Goal: Obtain resource: Download file/media

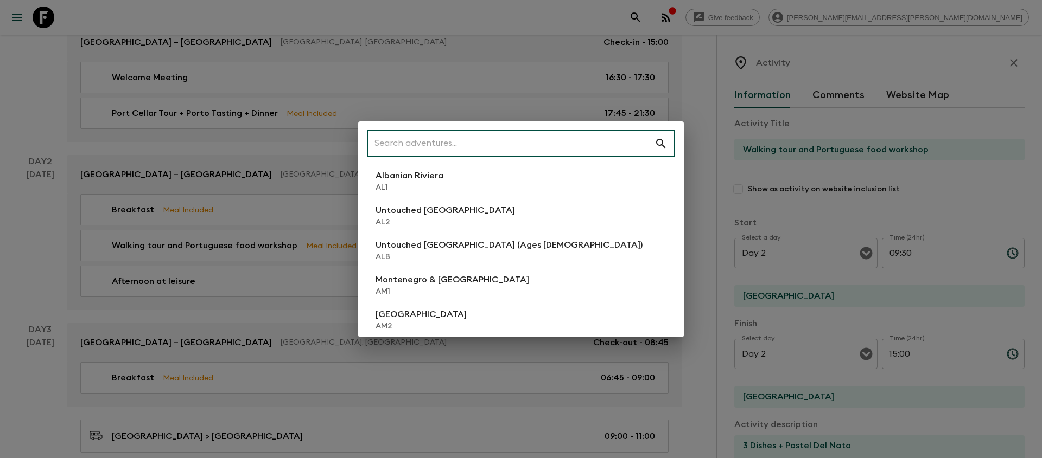
click at [587, 134] on input "text" at bounding box center [511, 144] width 288 height 30
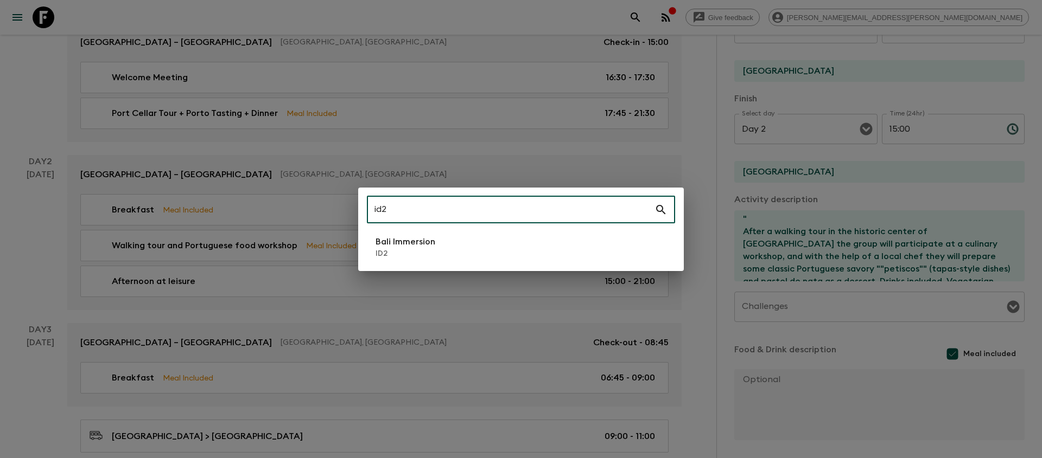
type input "id2"
click at [512, 254] on li "Bali Immersion ID2" at bounding box center [521, 247] width 308 height 30
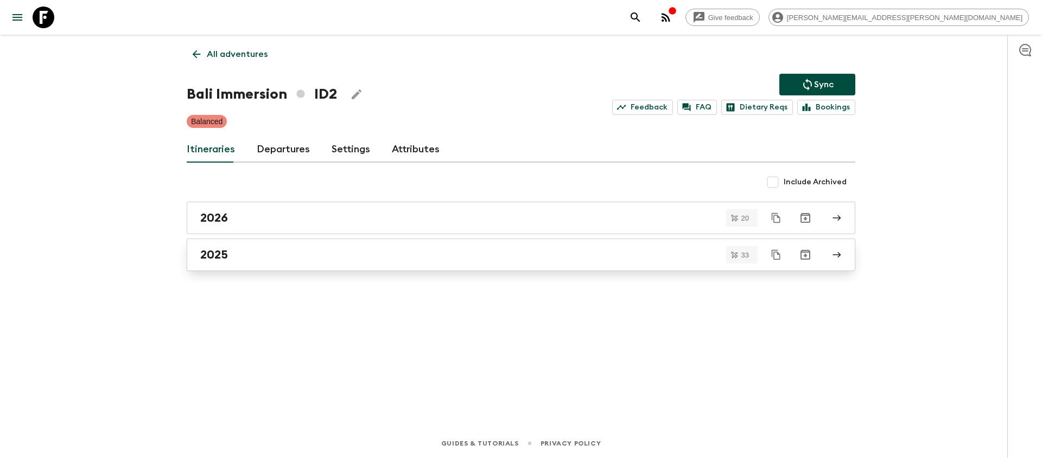
click at [419, 254] on div "2025" at bounding box center [510, 255] width 621 height 14
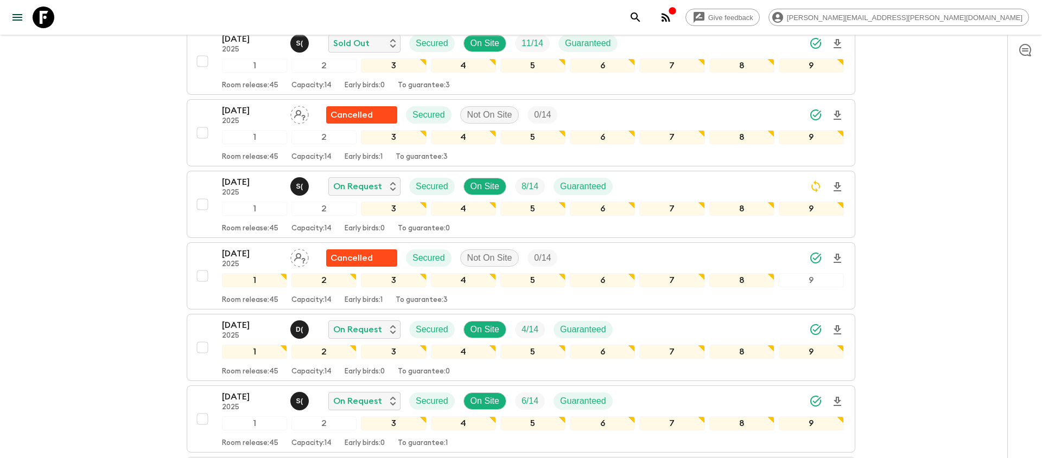
scroll to position [758, 0]
click at [623, 184] on div "[DATE] 2025 S ( On Request Secured On Site 8 / 14 Guaranteed" at bounding box center [533, 186] width 622 height 22
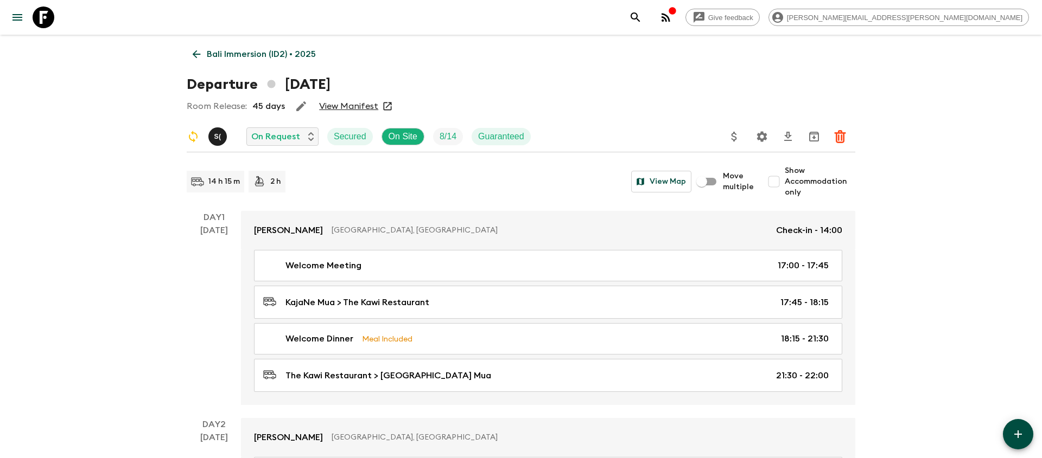
click at [763, 139] on icon "Settings" at bounding box center [762, 136] width 10 height 10
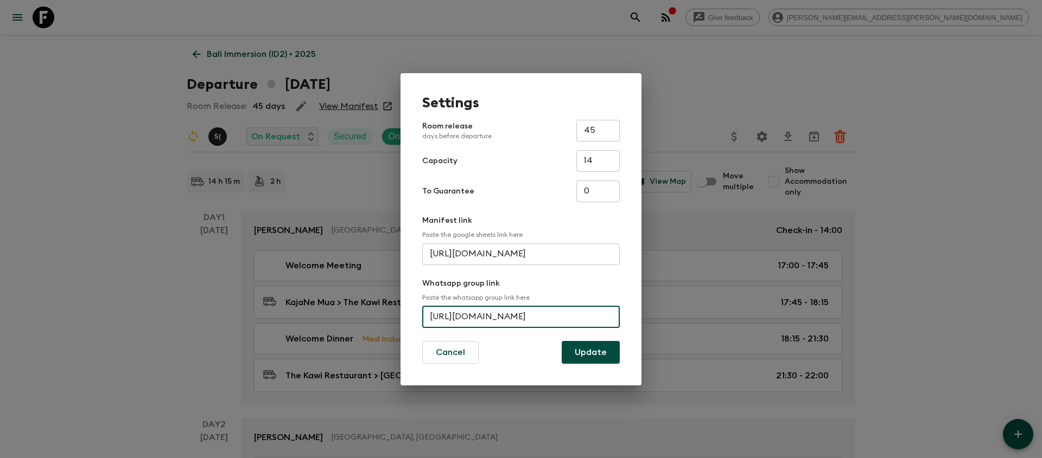
click at [511, 316] on input "[URL][DOMAIN_NAME]" at bounding box center [521, 318] width 198 height 22
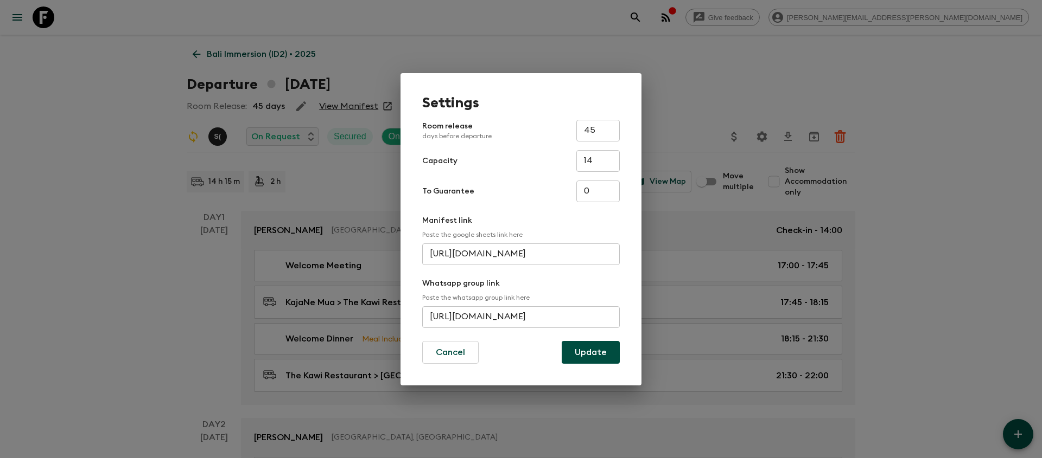
click at [763, 41] on div "Settings Room release days before departure 45 ​ Capacity 14 ​ To Guarantee 0 ​…" at bounding box center [521, 229] width 1042 height 458
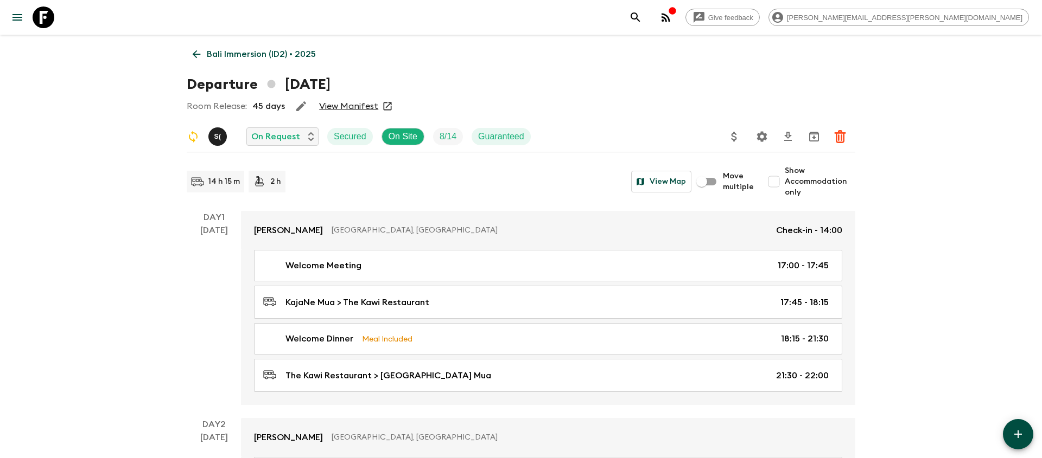
click at [642, 14] on icon "search adventures" at bounding box center [635, 17] width 13 height 13
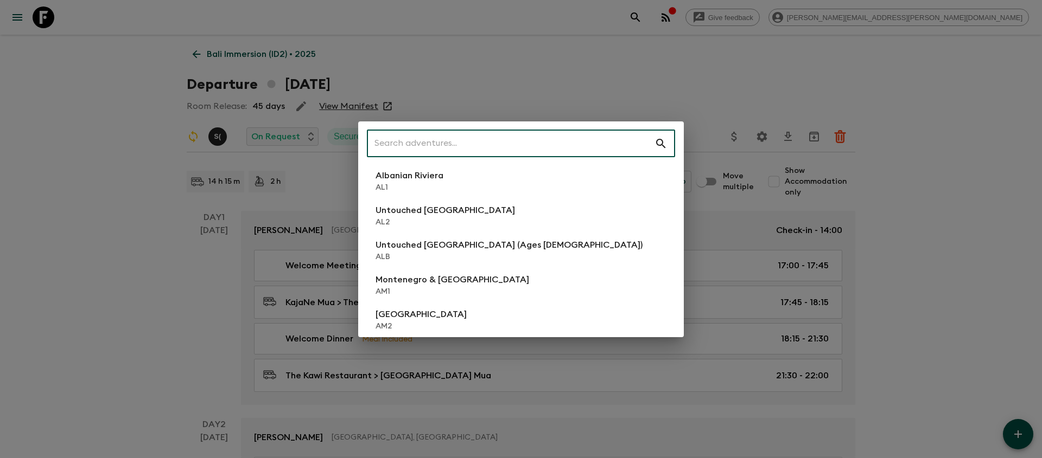
click at [501, 151] on input "text" at bounding box center [511, 144] width 288 height 30
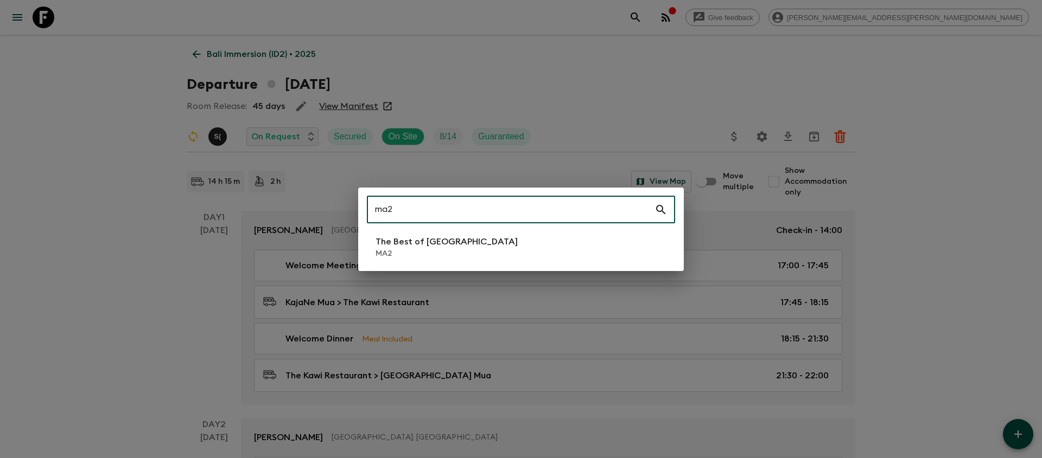
type input "ma2"
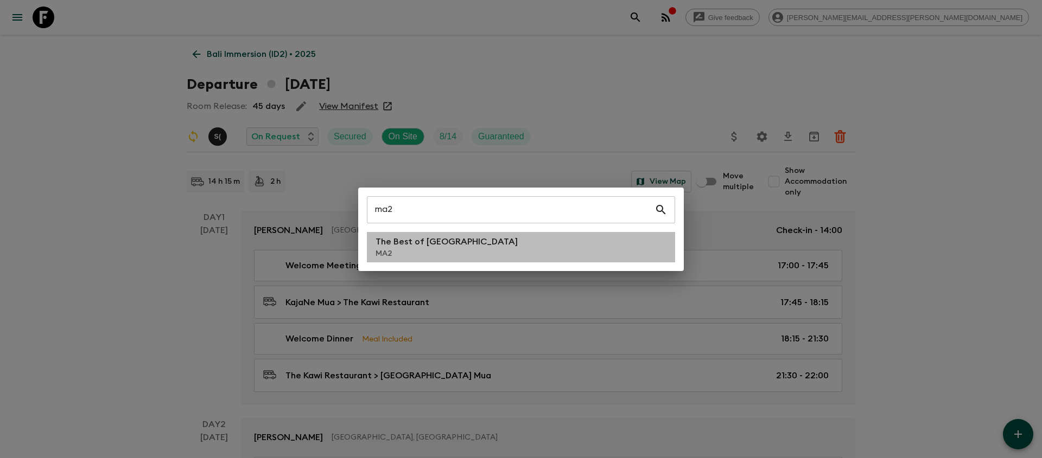
click at [392, 250] on p "MA2" at bounding box center [446, 254] width 142 height 11
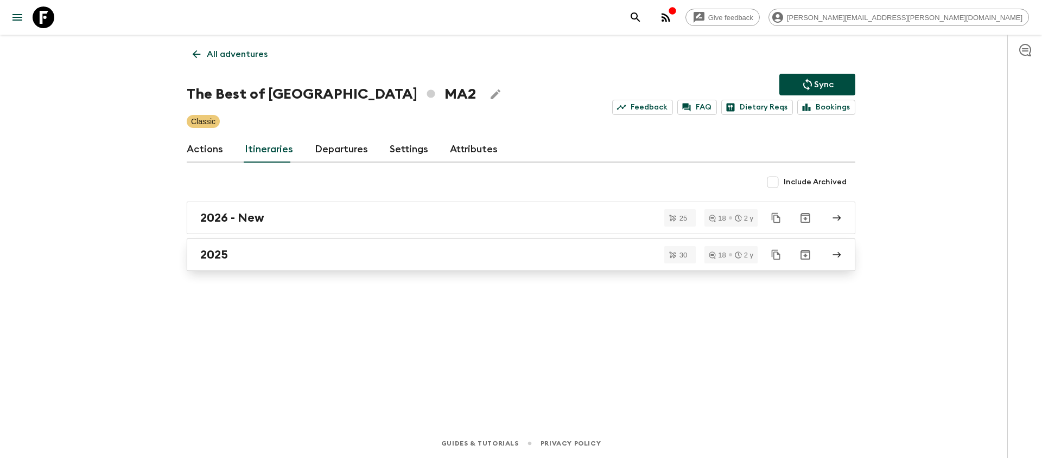
click at [377, 256] on div "2025" at bounding box center [510, 255] width 621 height 14
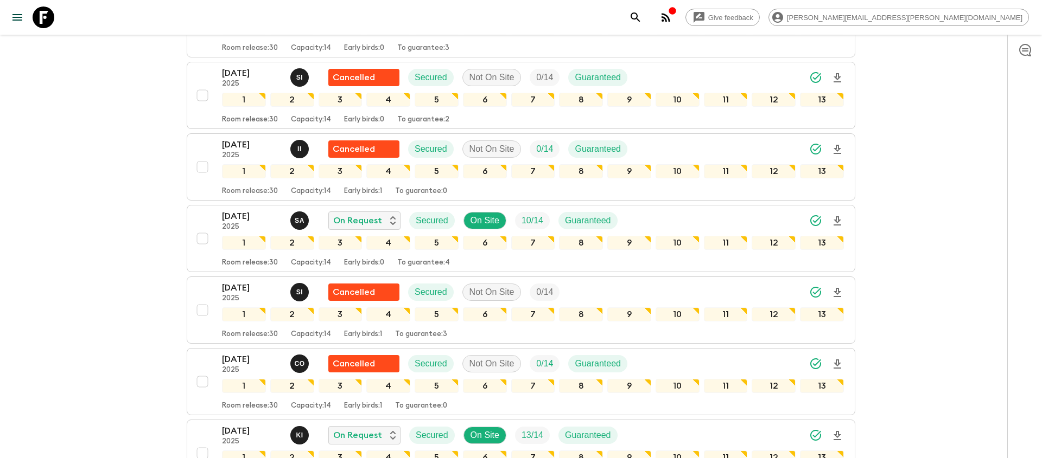
scroll to position [877, 0]
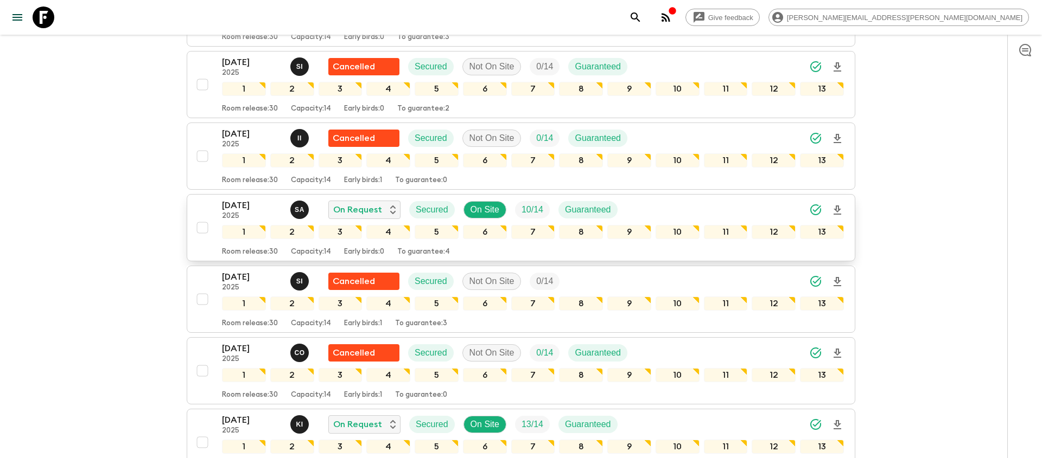
click at [834, 208] on icon "Download Onboarding" at bounding box center [837, 210] width 13 height 13
click at [642, 12] on icon "search adventures" at bounding box center [635, 17] width 13 height 13
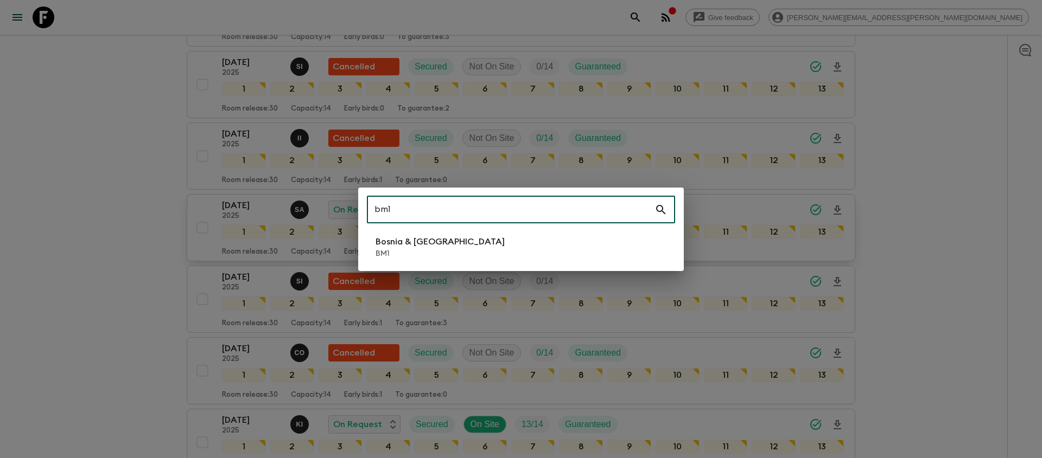
type input "bm1"
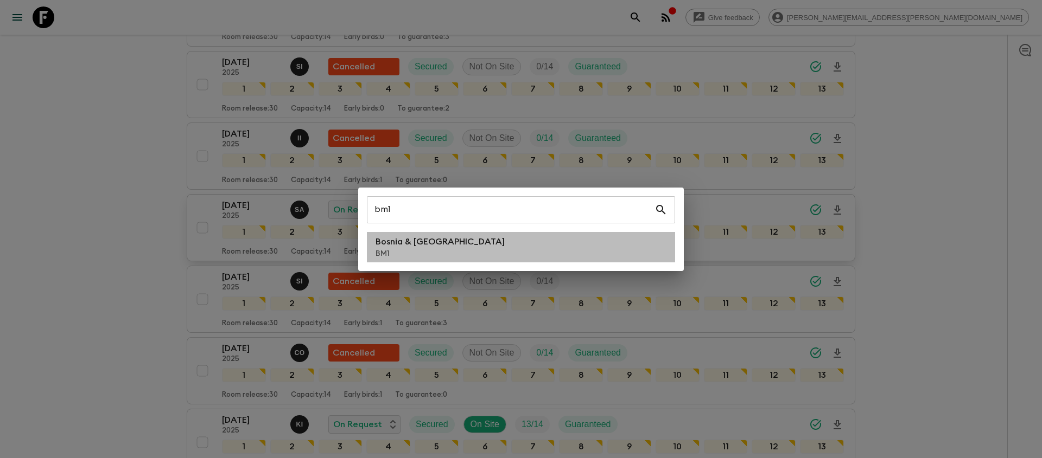
click at [487, 236] on li "Bosnia & Montenegro BM1" at bounding box center [521, 247] width 308 height 30
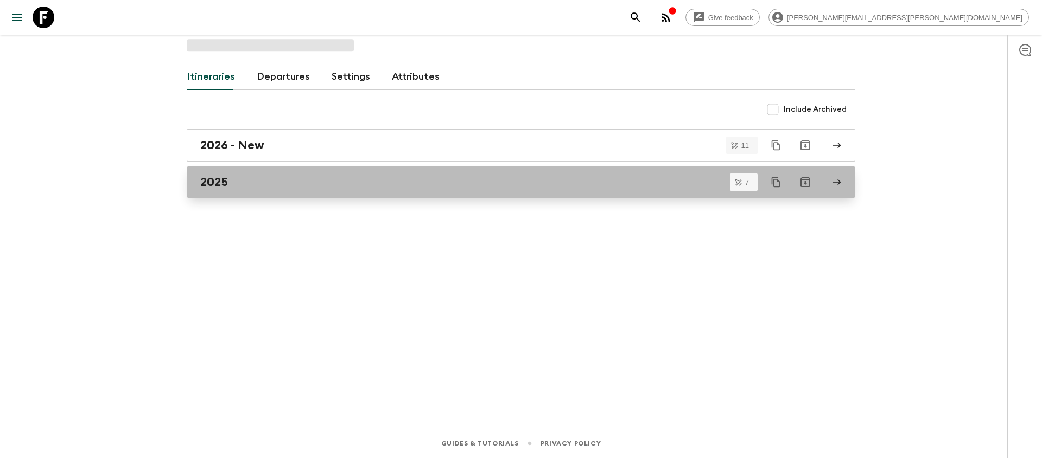
click at [266, 189] on link "2025" at bounding box center [521, 182] width 668 height 33
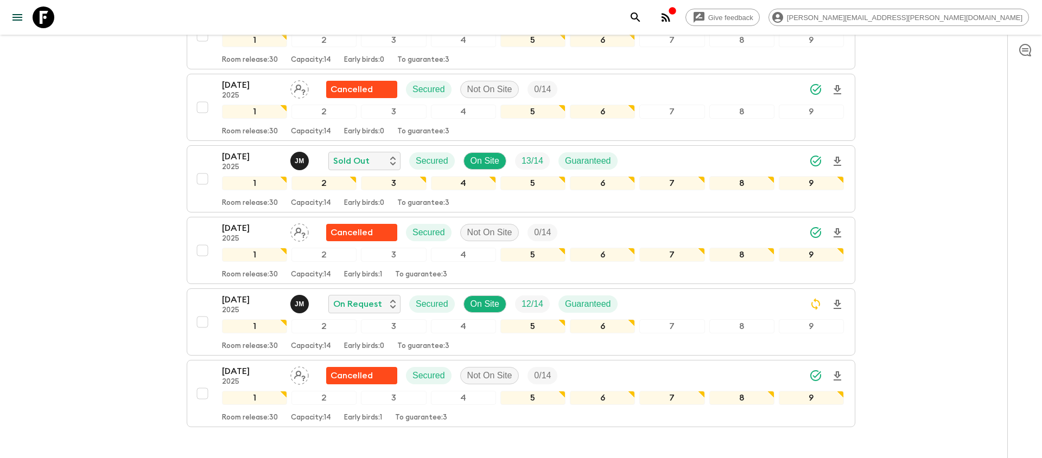
scroll to position [335, 0]
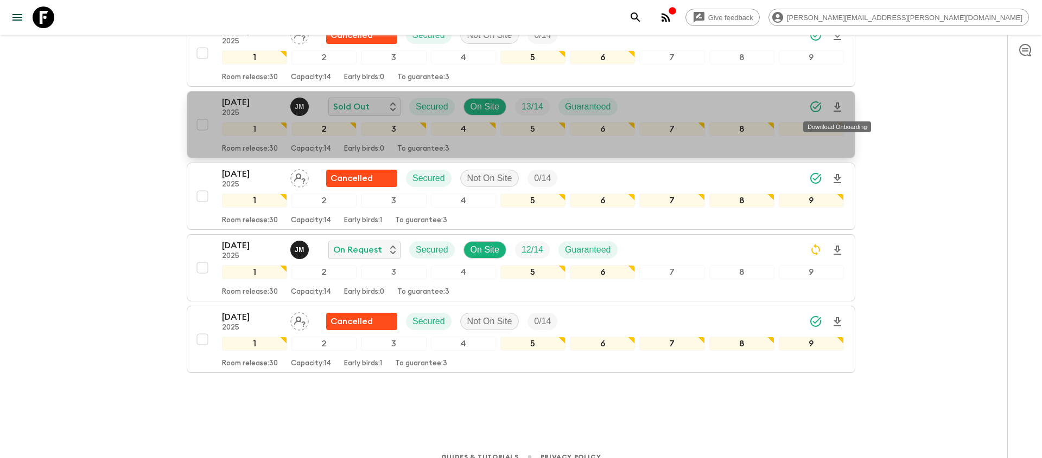
click at [837, 111] on icon "Download Onboarding" at bounding box center [837, 107] width 8 height 9
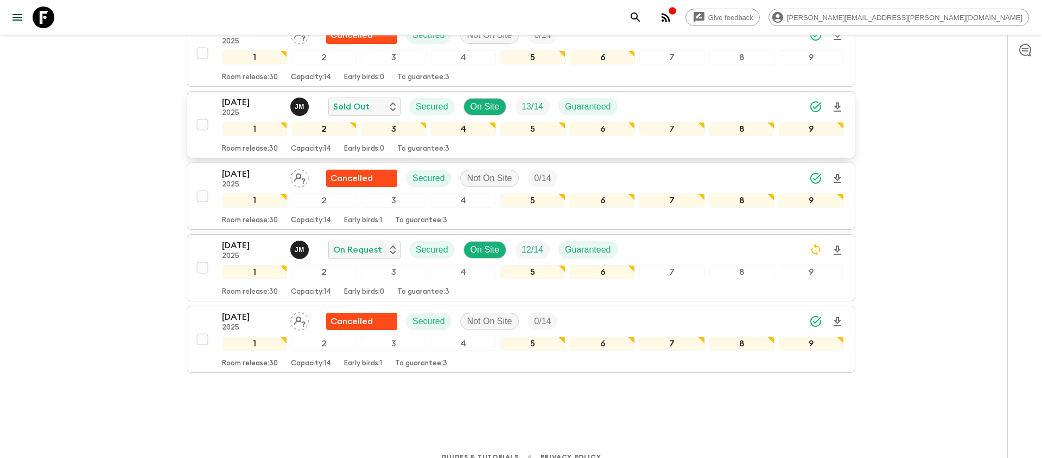
click at [642, 20] on icon "search adventures" at bounding box center [635, 17] width 13 height 13
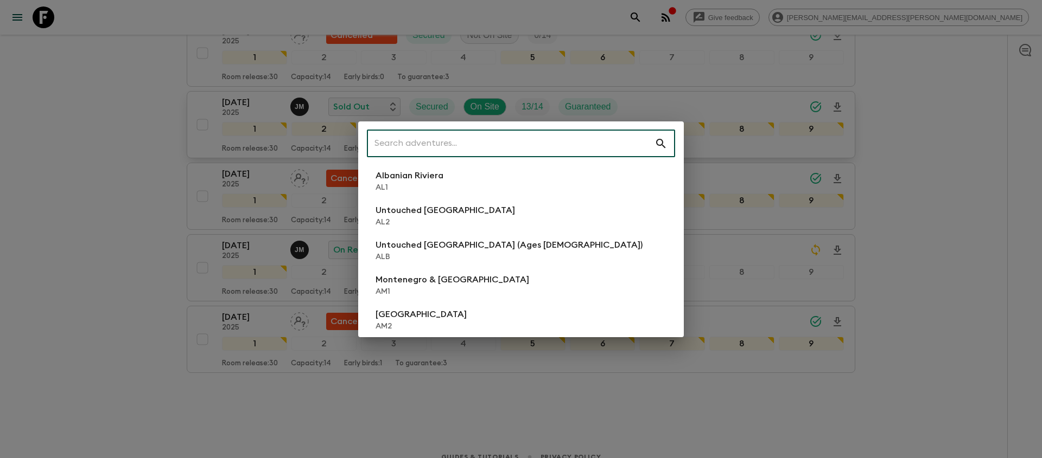
click at [560, 142] on input "text" at bounding box center [511, 144] width 288 height 30
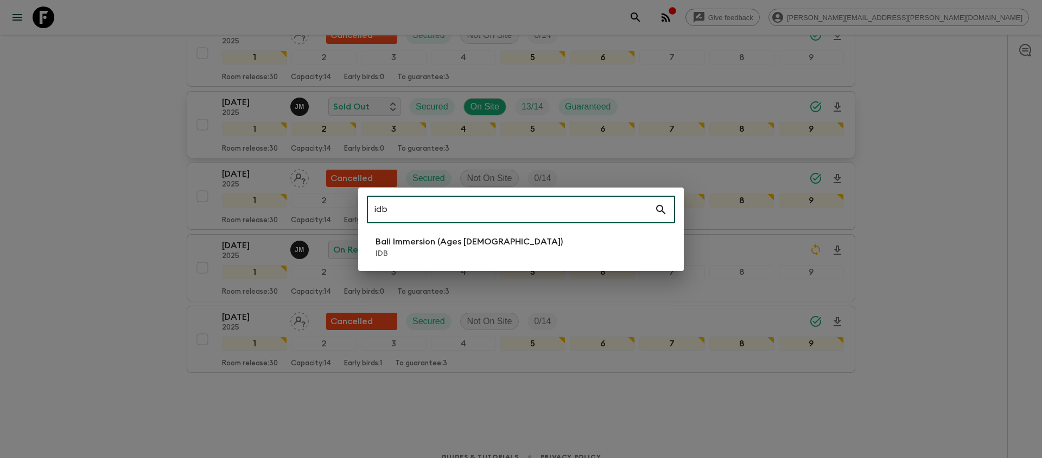
type input "idb"
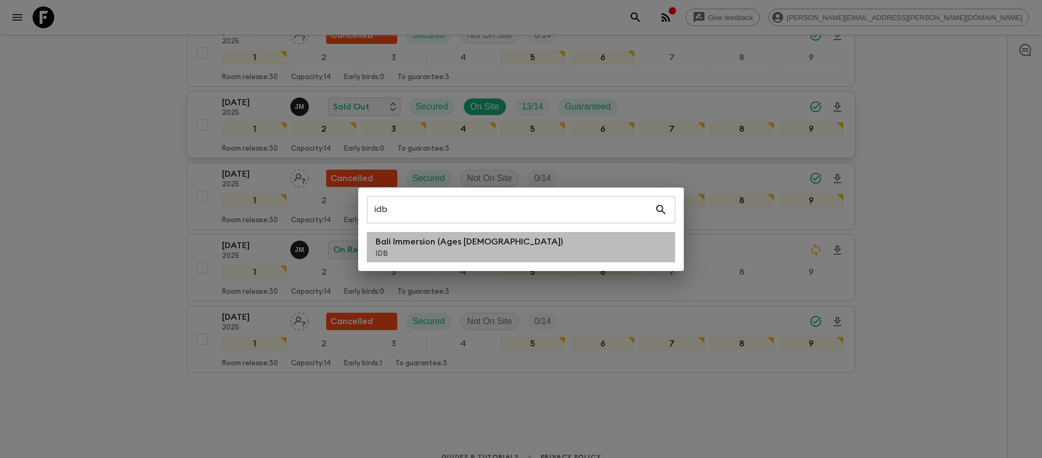
click at [550, 235] on li "Bali Immersion (Ages [DEMOGRAPHIC_DATA]) IDB" at bounding box center [521, 247] width 308 height 30
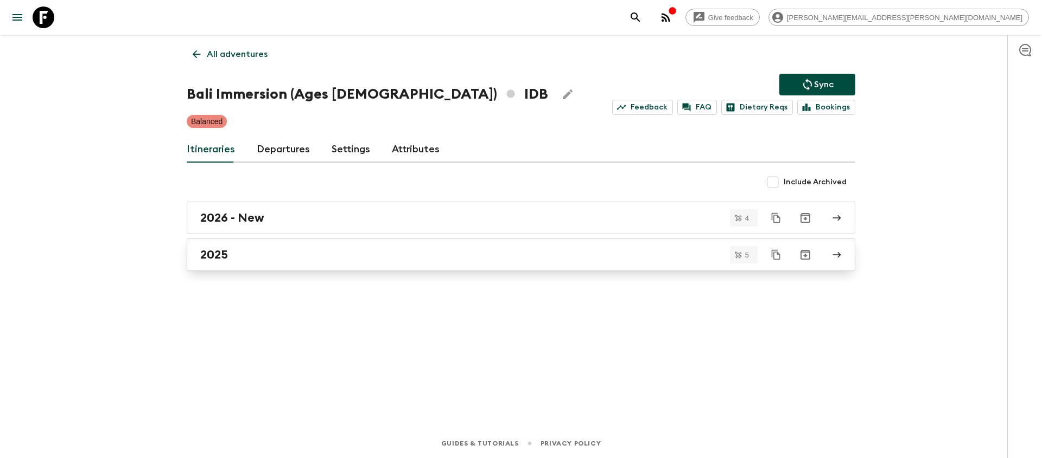
click at [271, 255] on div "2025" at bounding box center [510, 255] width 621 height 14
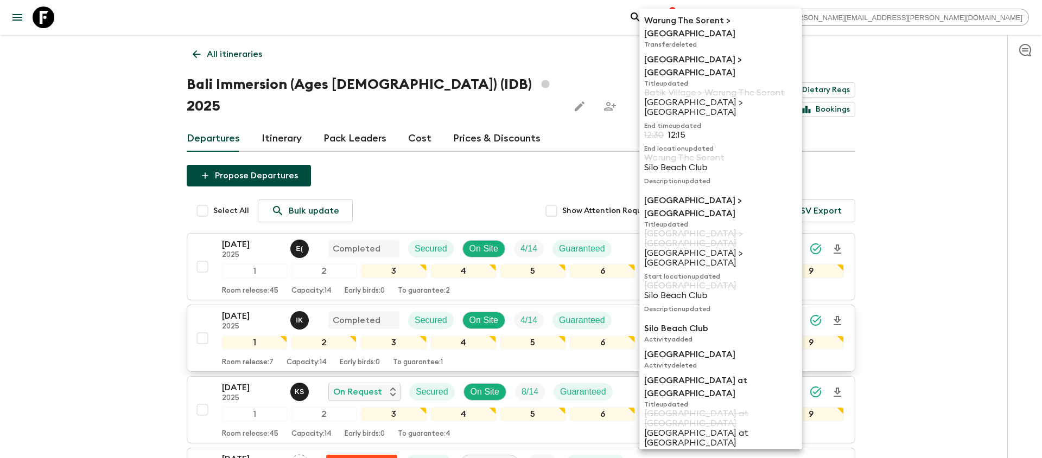
scroll to position [142, 0]
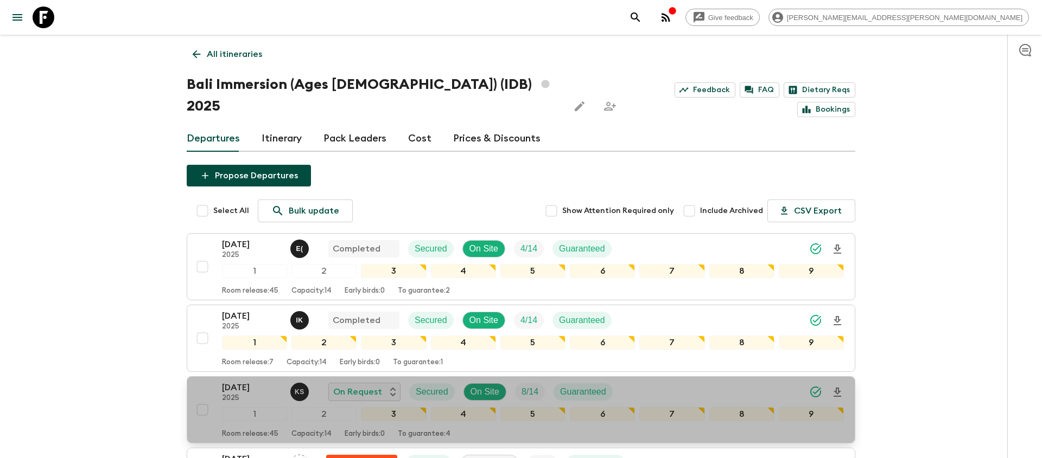
click at [836, 388] on icon "Download Onboarding" at bounding box center [837, 392] width 8 height 9
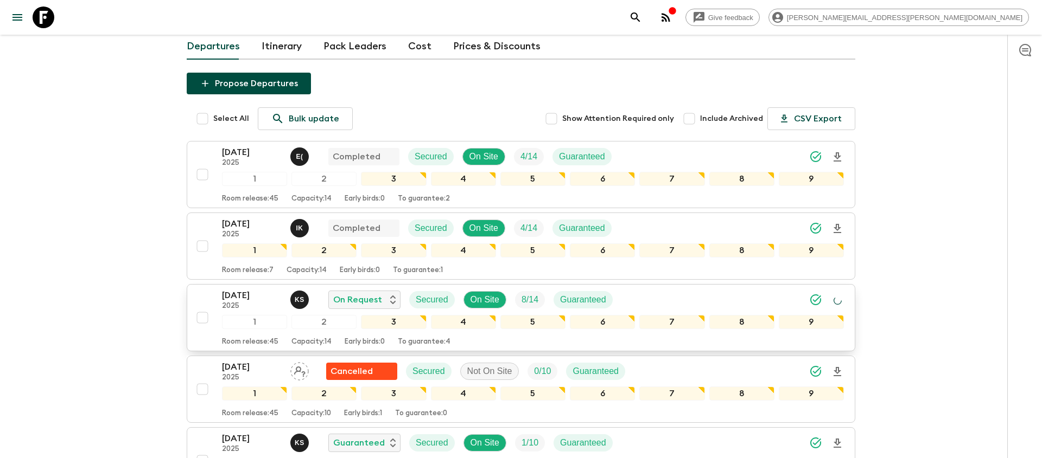
scroll to position [96, 0]
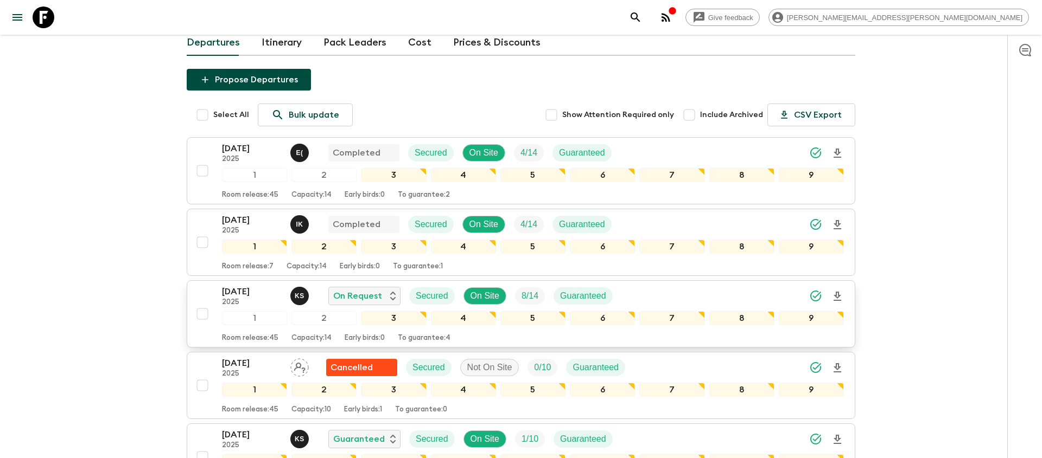
click at [642, 18] on icon "search adventures" at bounding box center [635, 17] width 13 height 13
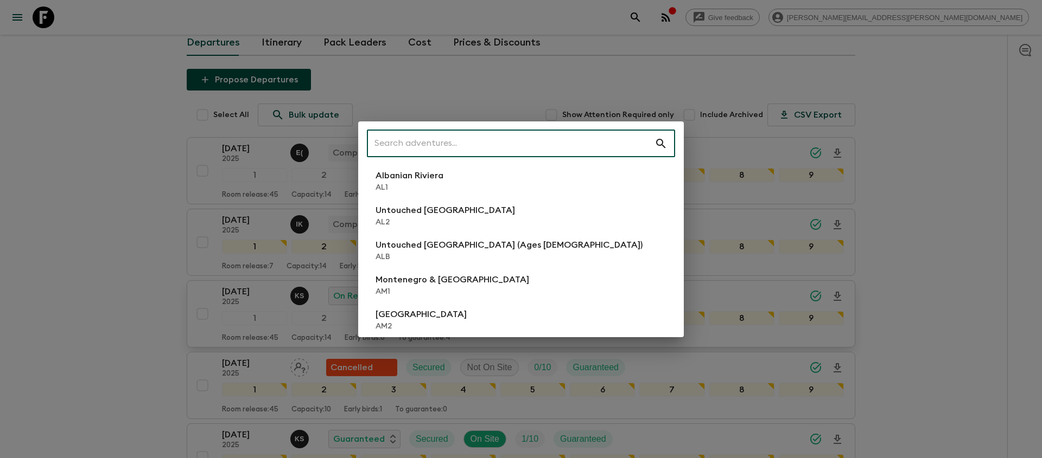
click at [460, 146] on input "text" at bounding box center [511, 144] width 288 height 30
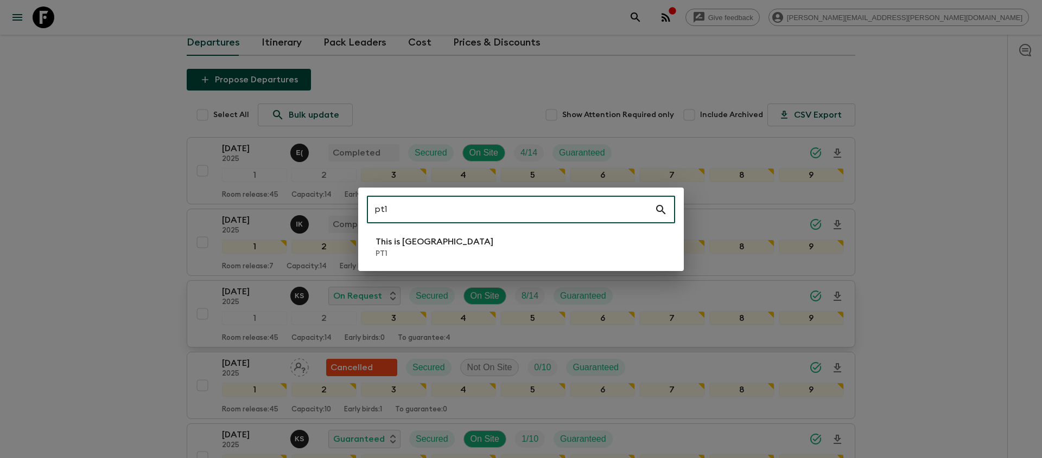
type input "pt1"
click at [464, 241] on li "This is Portugal PT1" at bounding box center [521, 247] width 308 height 30
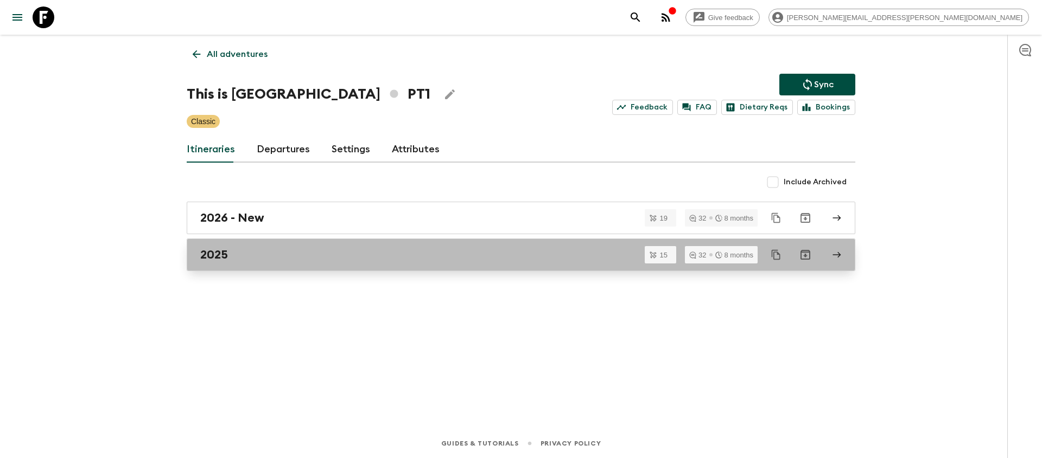
click at [310, 257] on div "2025" at bounding box center [510, 255] width 621 height 14
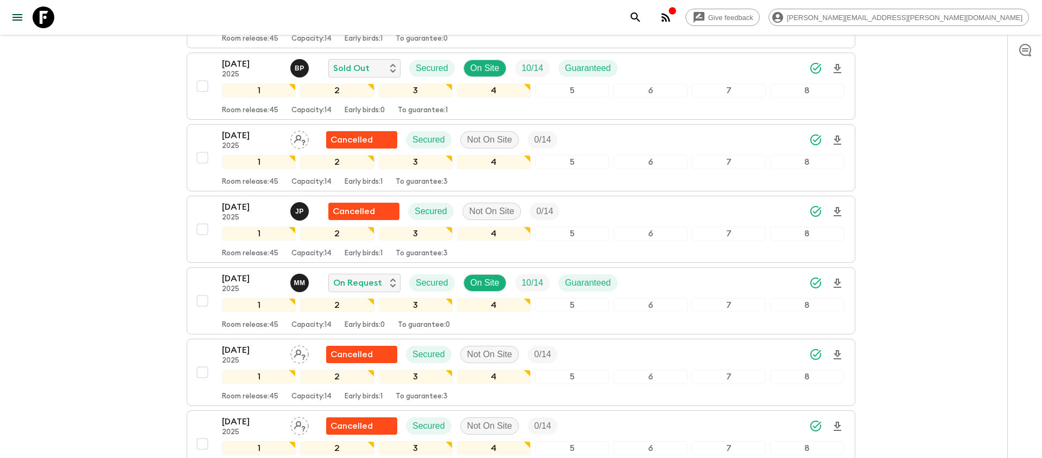
scroll to position [379, 0]
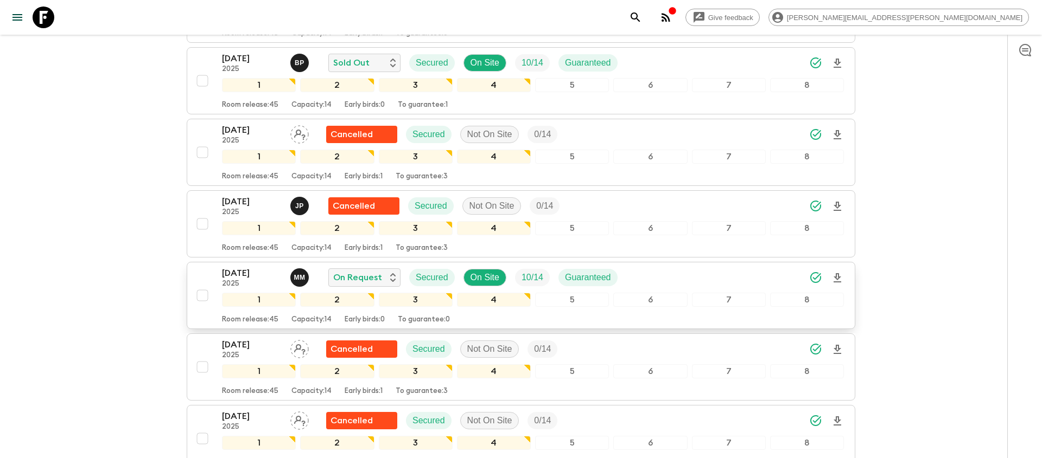
click at [835, 278] on icon "Download Onboarding" at bounding box center [837, 277] width 8 height 9
